Goal: Use online tool/utility: Utilize a website feature to perform a specific function

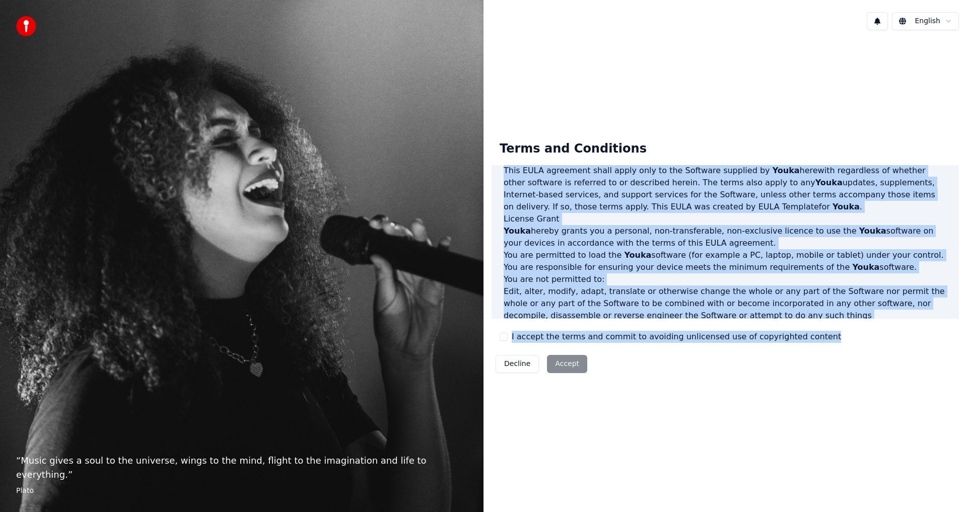
scroll to position [403, 0]
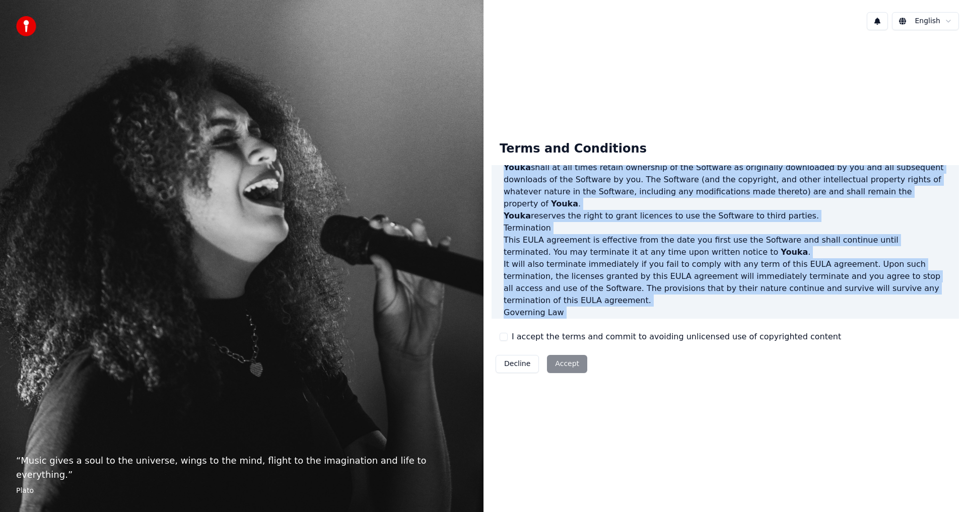
drag, startPoint x: 503, startPoint y: 180, endPoint x: 701, endPoint y: 276, distance: 220.2
click at [734, 306] on div "End-User License Agreement (EULA) of Youka This End-User License Agreement ("EU…" at bounding box center [726, 242] width 468 height 154
copy div "End-User License Agreement (EULA) of Youka This End-User License Agreement ("EU…"
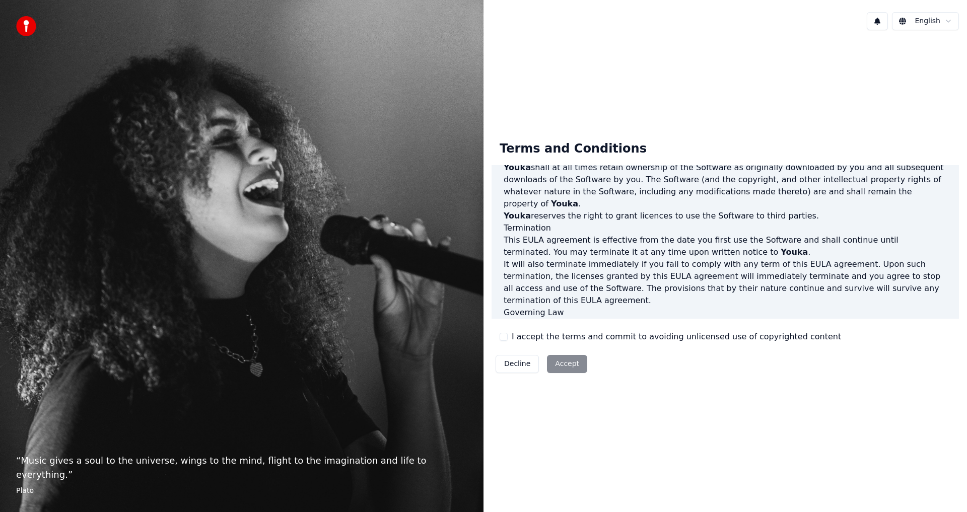
click at [503, 333] on div "I accept the terms and commit to avoiding unlicensed use of copyrighted content" at bounding box center [671, 337] width 342 height 12
click at [504, 338] on button "I accept the terms and commit to avoiding unlicensed use of copyrighted content" at bounding box center [504, 337] width 8 height 8
click at [560, 353] on div "Decline Accept" at bounding box center [542, 364] width 100 height 26
click at [563, 369] on button "Accept" at bounding box center [567, 364] width 40 height 18
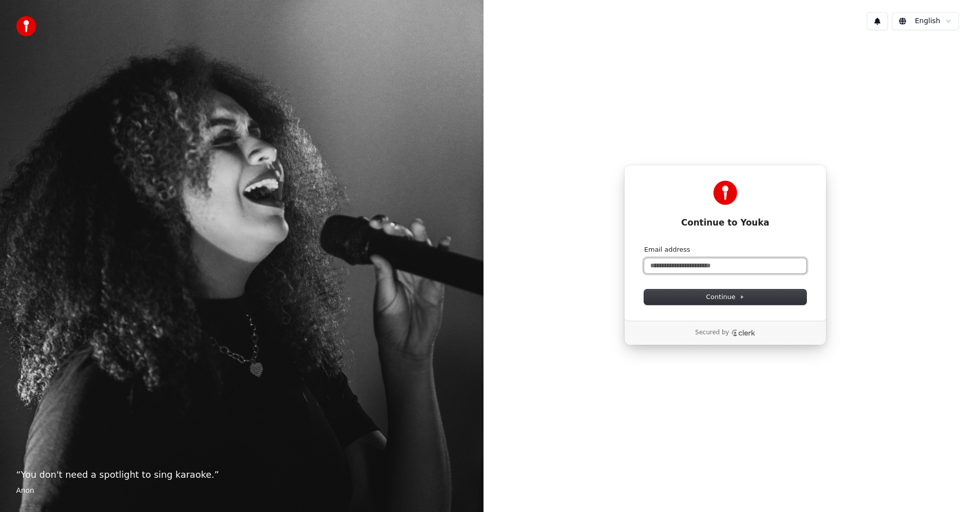
click at [680, 262] on input "Email address" at bounding box center [725, 265] width 162 height 15
click at [679, 262] on input "Email address" at bounding box center [725, 265] width 162 height 15
click at [644, 245] on button "submit" at bounding box center [644, 245] width 0 height 0
type input "**********"
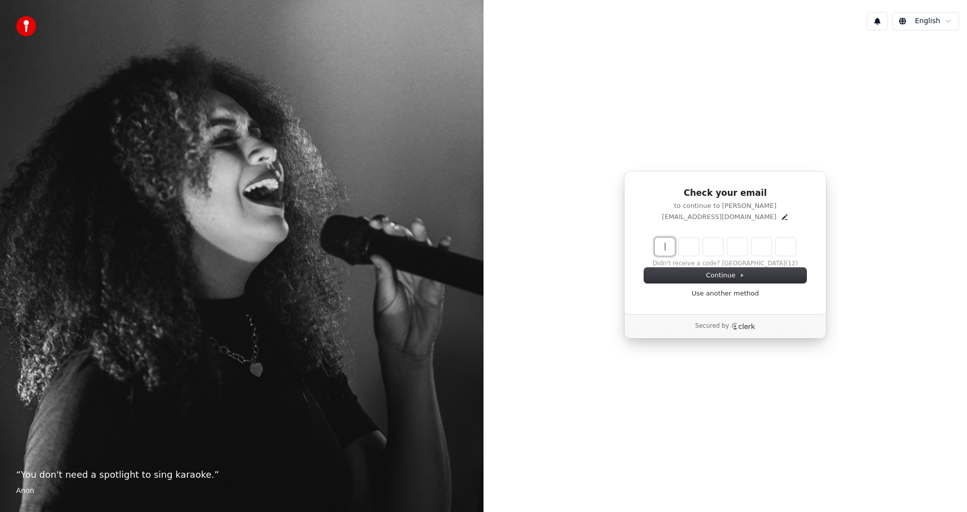
click at [657, 248] on input "Enter verification code" at bounding box center [725, 247] width 141 height 18
type input "******"
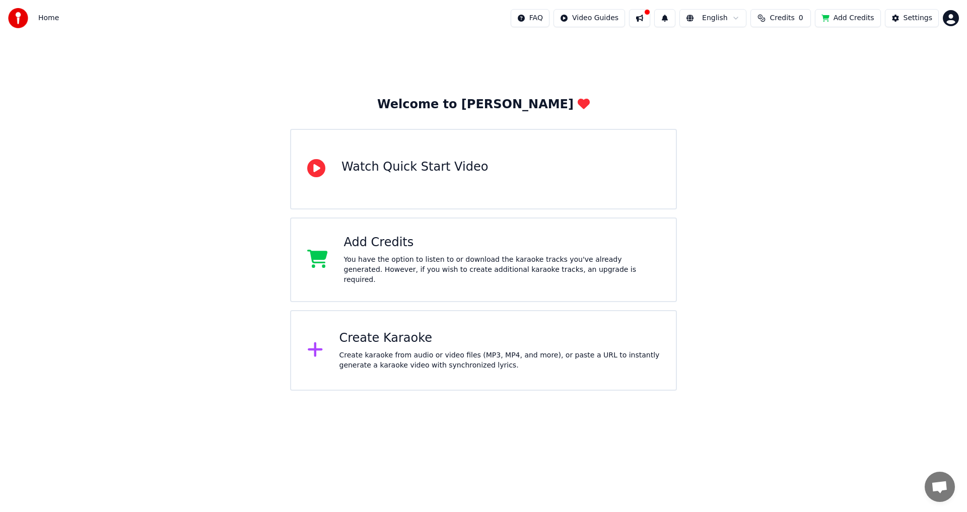
click at [448, 167] on div "Watch Quick Start Video" at bounding box center [415, 167] width 147 height 16
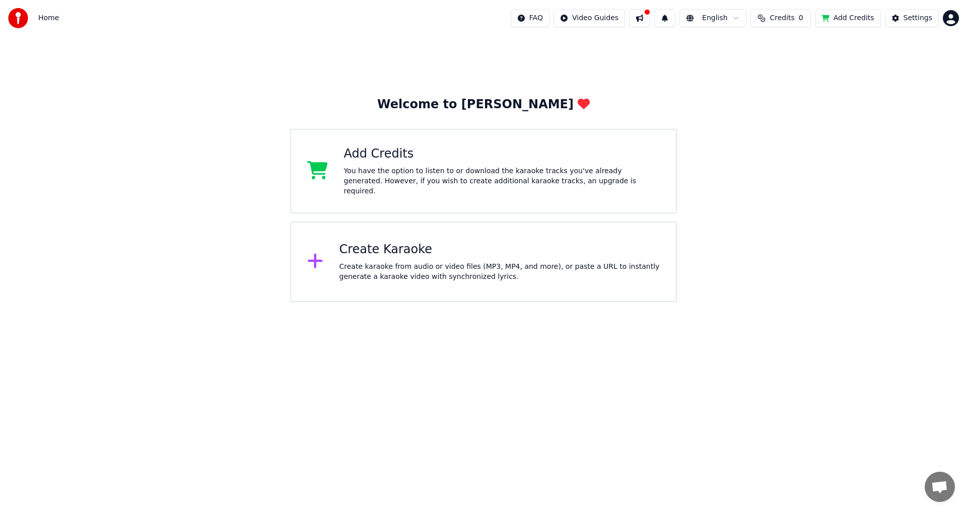
click at [401, 274] on div "Create karaoke from audio or video files (MP3, MP4, and more), or paste a URL t…" at bounding box center [500, 272] width 321 height 20
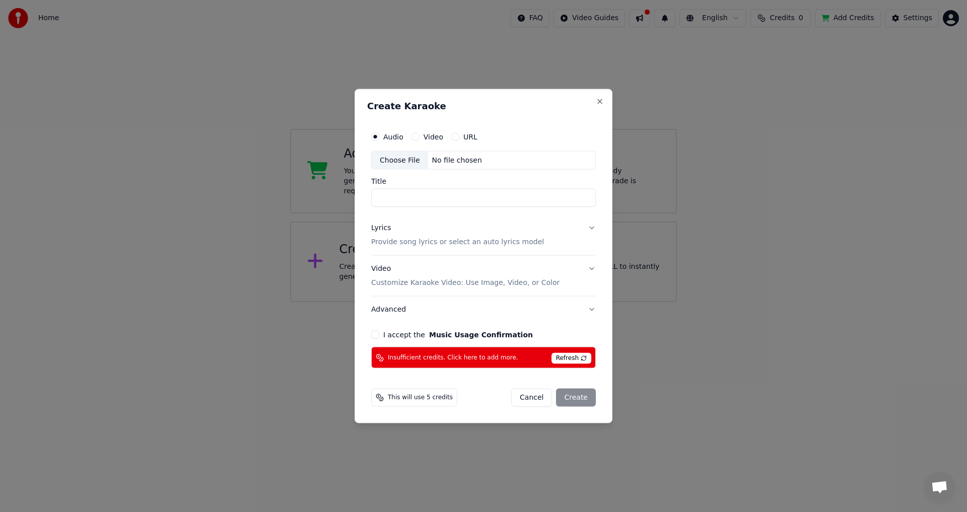
click at [409, 204] on input "Title" at bounding box center [483, 198] width 225 height 18
click at [405, 200] on input "Title" at bounding box center [483, 198] width 225 height 18
click at [418, 139] on button "Video" at bounding box center [416, 137] width 8 height 8
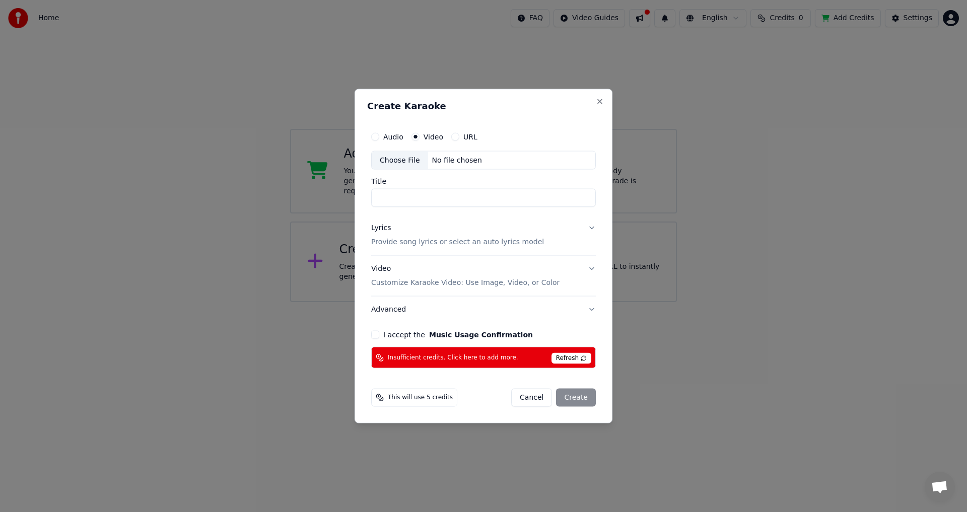
click at [453, 140] on button "URL" at bounding box center [455, 137] width 8 height 8
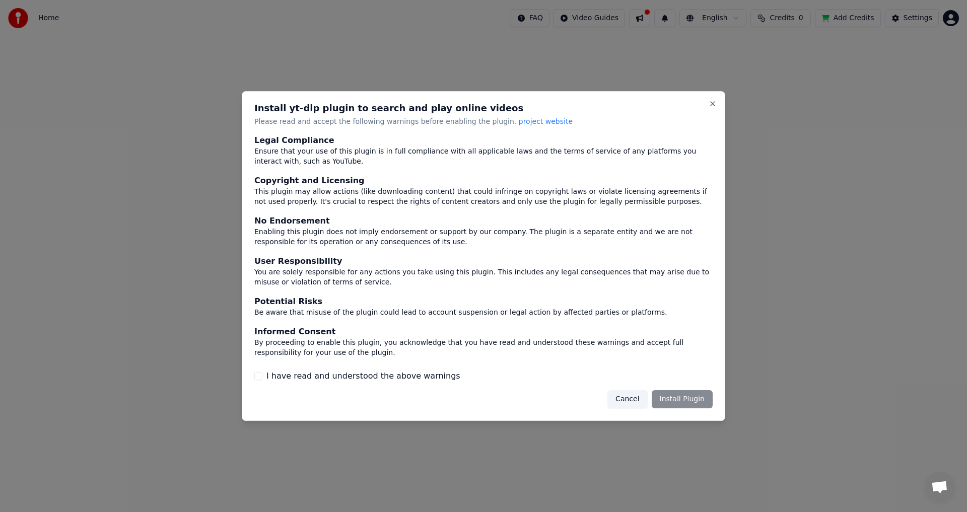
click at [259, 372] on div "I have read and understood the above warnings" at bounding box center [483, 376] width 459 height 12
click at [263, 373] on div "I have read and understood the above warnings" at bounding box center [483, 376] width 459 height 12
click at [259, 375] on button "I have read and understood the above warnings" at bounding box center [258, 376] width 8 height 8
click at [461, 401] on div "Cancel Install Plugin" at bounding box center [483, 400] width 459 height 18
click at [682, 399] on button "Install Plugin" at bounding box center [682, 400] width 61 height 18
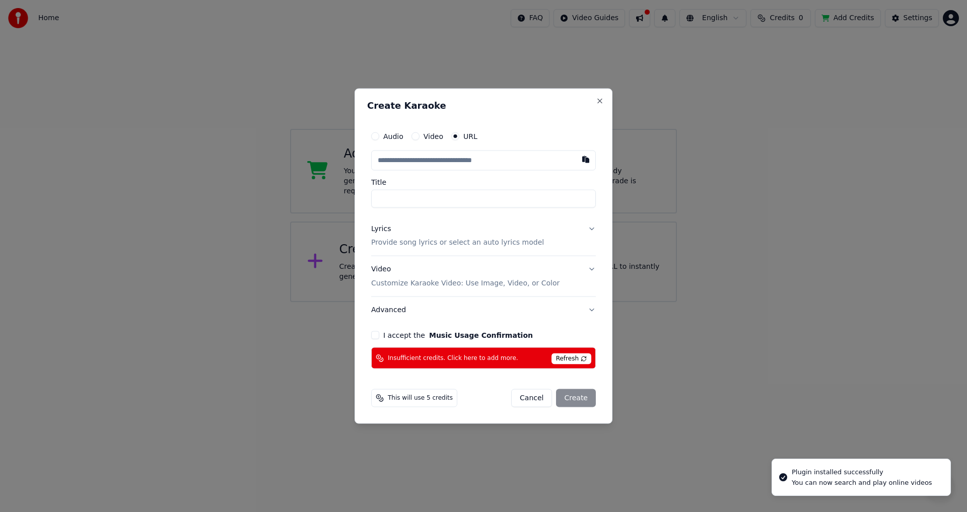
click at [571, 358] on span "Refresh" at bounding box center [572, 359] width 40 height 11
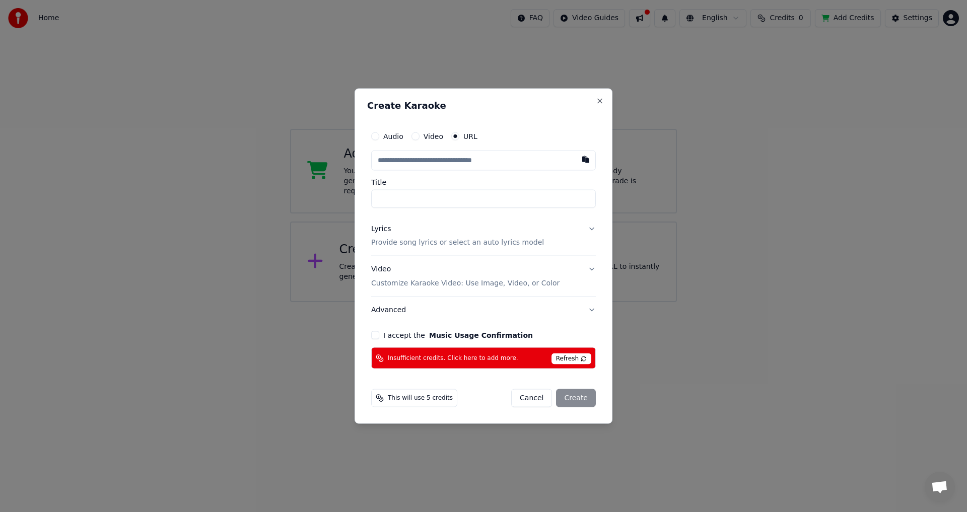
click at [375, 336] on button "I accept the Music Usage Confirmation" at bounding box center [375, 336] width 8 height 8
click at [417, 135] on button "Video" at bounding box center [416, 136] width 8 height 8
click at [379, 138] on div "Audio" at bounding box center [387, 137] width 32 height 8
click at [567, 360] on span "Refresh" at bounding box center [572, 358] width 40 height 11
click at [453, 138] on button "URL" at bounding box center [455, 137] width 8 height 8
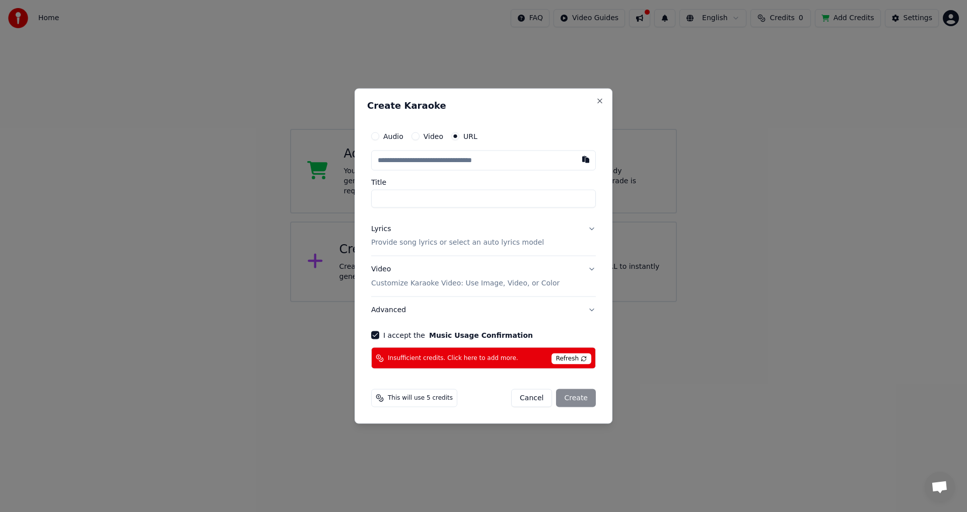
click at [532, 400] on button "Cancel" at bounding box center [531, 398] width 41 height 18
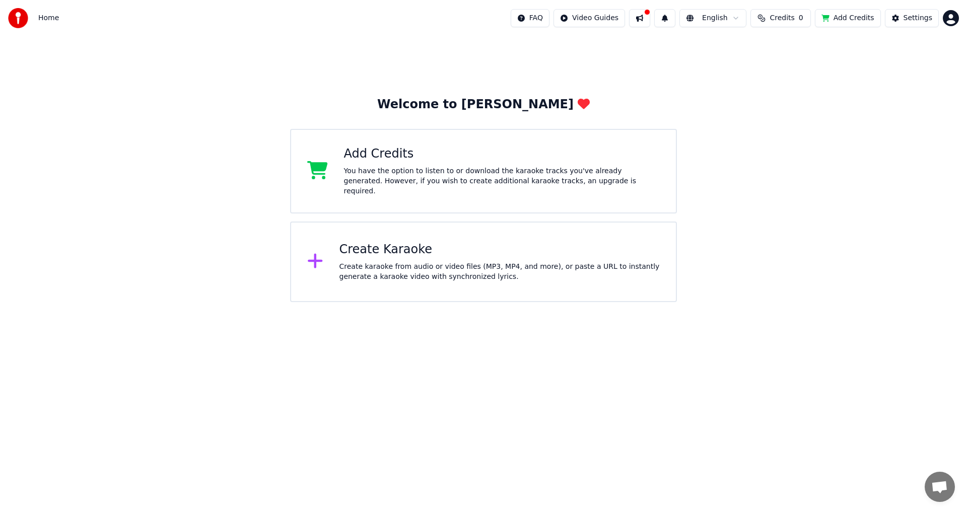
click at [783, 23] on span "Credits" at bounding box center [782, 18] width 25 height 10
click at [786, 75] on button "Refresh" at bounding box center [787, 76] width 52 height 18
click at [816, 252] on div "Welcome to Youka Add Credits You have the option to listen to or download the k…" at bounding box center [483, 169] width 967 height 266
click at [409, 302] on html "Home FAQ Video Guides English Credits 0 Add Credits Settings Welcome to Youka A…" at bounding box center [483, 151] width 967 height 302
click at [421, 262] on div "Create karaoke from audio or video files (MP3, MP4, and more), or paste a URL t…" at bounding box center [500, 272] width 321 height 20
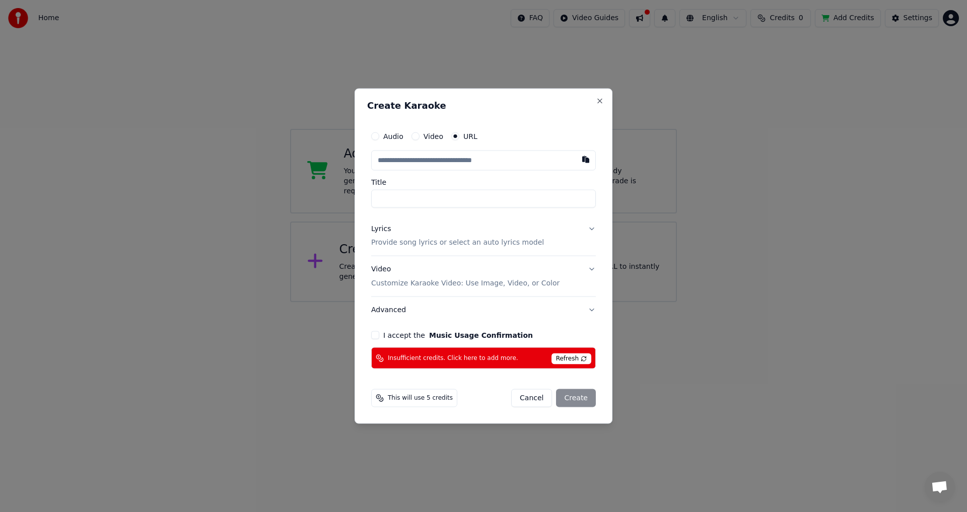
click at [430, 164] on input "text" at bounding box center [483, 160] width 225 height 20
click at [516, 180] on label "Title" at bounding box center [483, 181] width 225 height 7
click at [516, 189] on input "Title" at bounding box center [483, 198] width 225 height 18
click at [581, 157] on button "button" at bounding box center [586, 159] width 20 height 18
type input "**********"
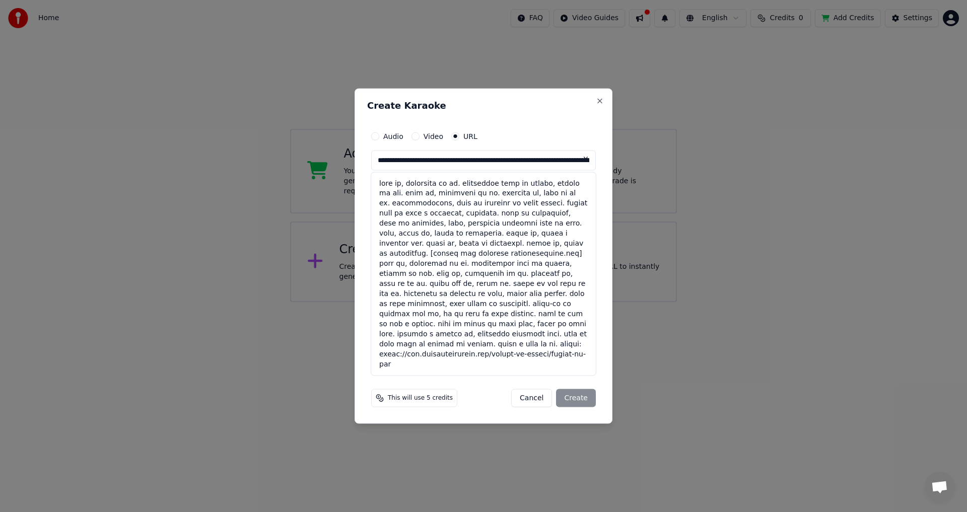
click at [585, 160] on button at bounding box center [586, 159] width 20 height 18
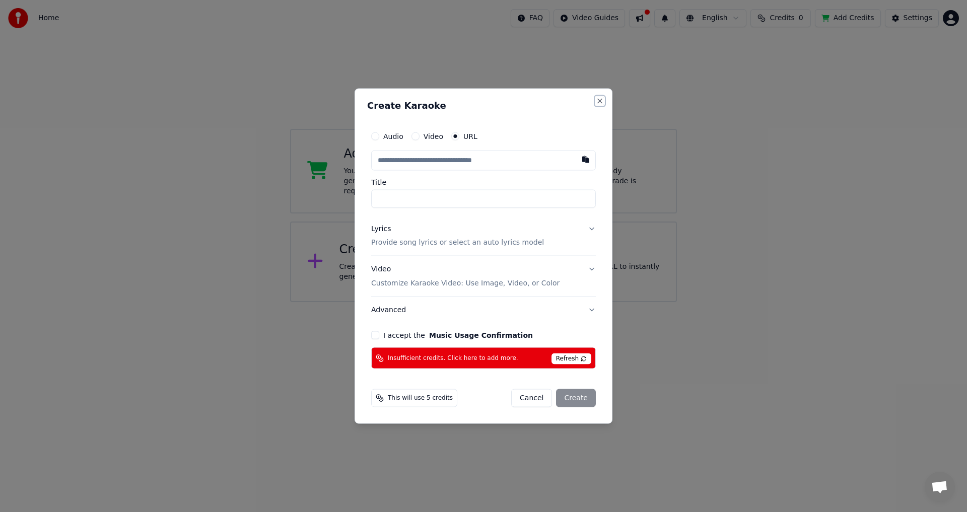
click at [601, 100] on button "Close" at bounding box center [600, 101] width 8 height 8
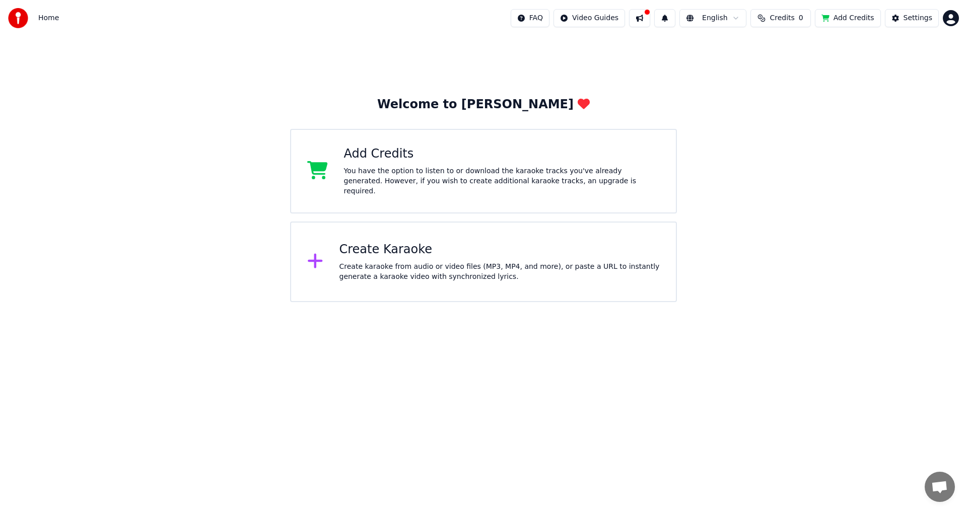
click at [436, 248] on div "Create Karaoke" at bounding box center [500, 250] width 321 height 16
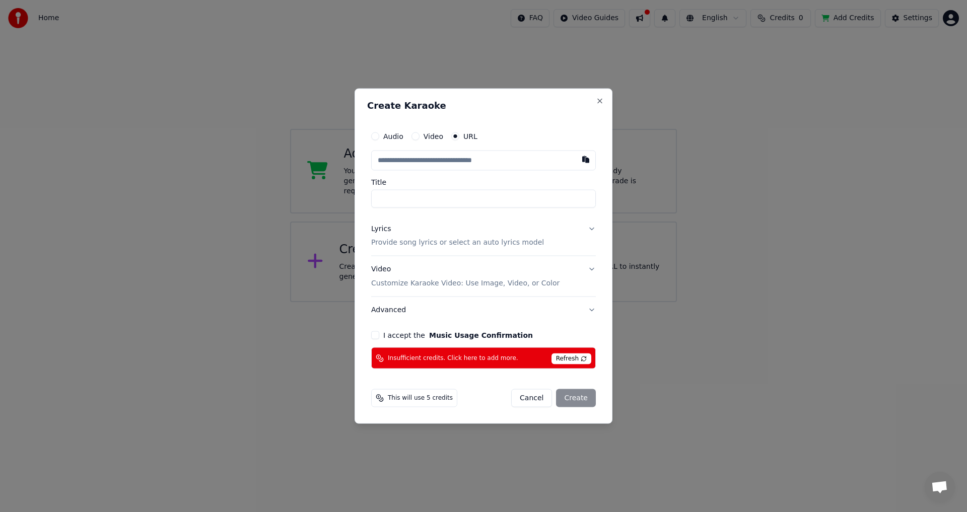
drag, startPoint x: 577, startPoint y: 405, endPoint x: 578, endPoint y: 400, distance: 5.6
click at [578, 404] on div "Cancel Create" at bounding box center [553, 398] width 85 height 18
click at [578, 400] on div "Cancel Create" at bounding box center [553, 398] width 85 height 18
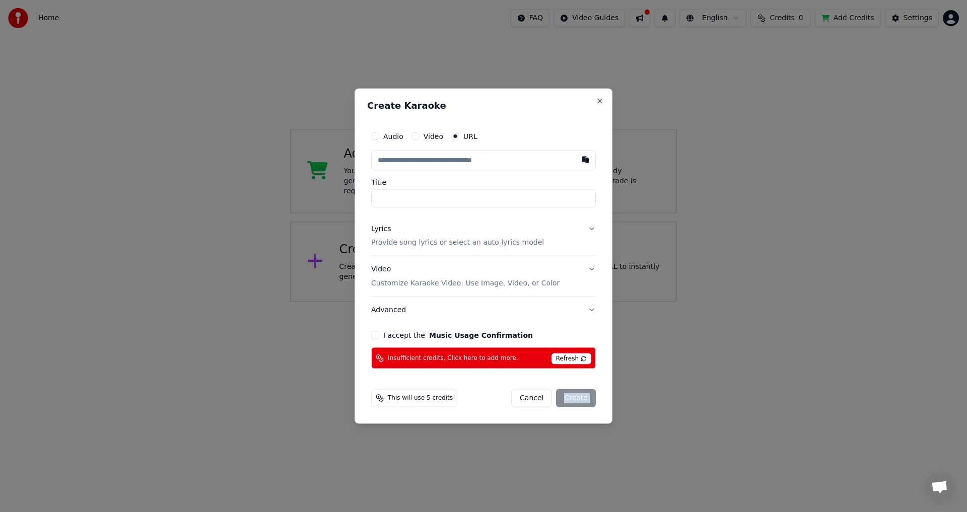
click at [576, 399] on div "Cancel Create" at bounding box center [553, 398] width 85 height 18
click at [380, 394] on div "This will use 5 credits" at bounding box center [414, 398] width 86 height 18
click at [382, 395] on div "This will use 5 credits" at bounding box center [414, 398] width 86 height 18
click at [601, 101] on button "Close" at bounding box center [600, 101] width 8 height 8
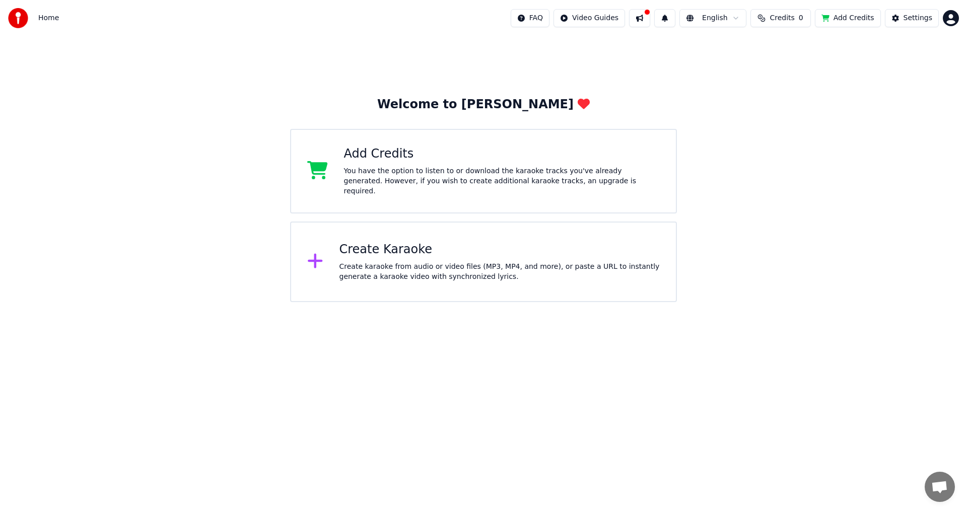
click at [795, 18] on span "Credits" at bounding box center [782, 18] width 25 height 10
click at [835, 15] on button "Add Credits" at bounding box center [848, 18] width 66 height 18
